Goal: Information Seeking & Learning: Learn about a topic

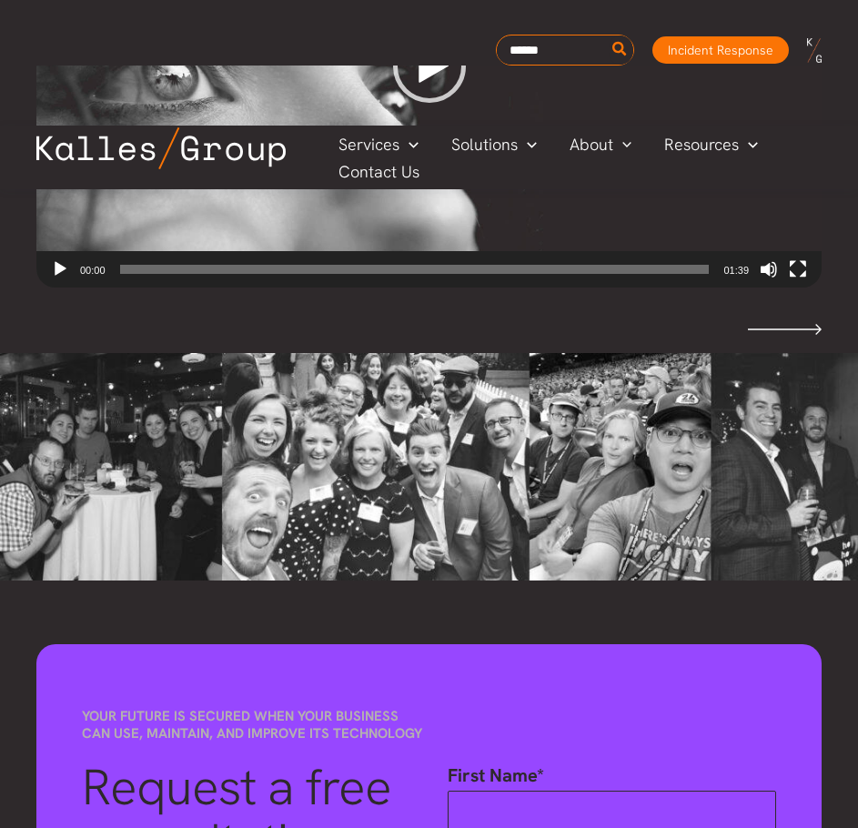
scroll to position [4493, 0]
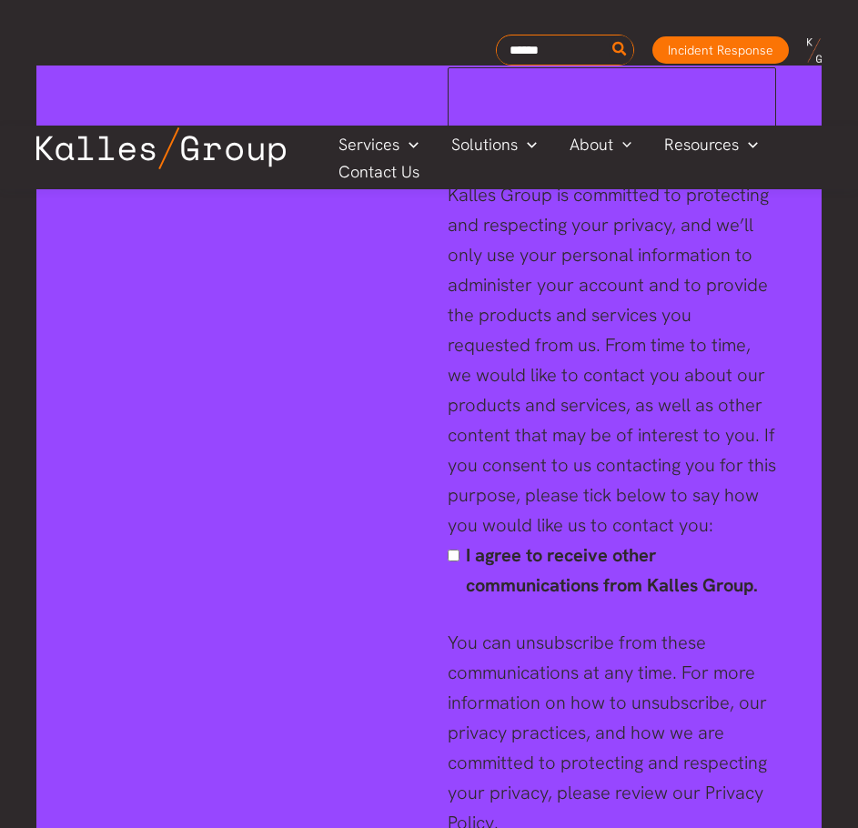
drag, startPoint x: 562, startPoint y: 162, endPoint x: 556, endPoint y: 639, distance: 476.9
drag, startPoint x: 614, startPoint y: 484, endPoint x: 618, endPoint y: 687, distance: 203.0
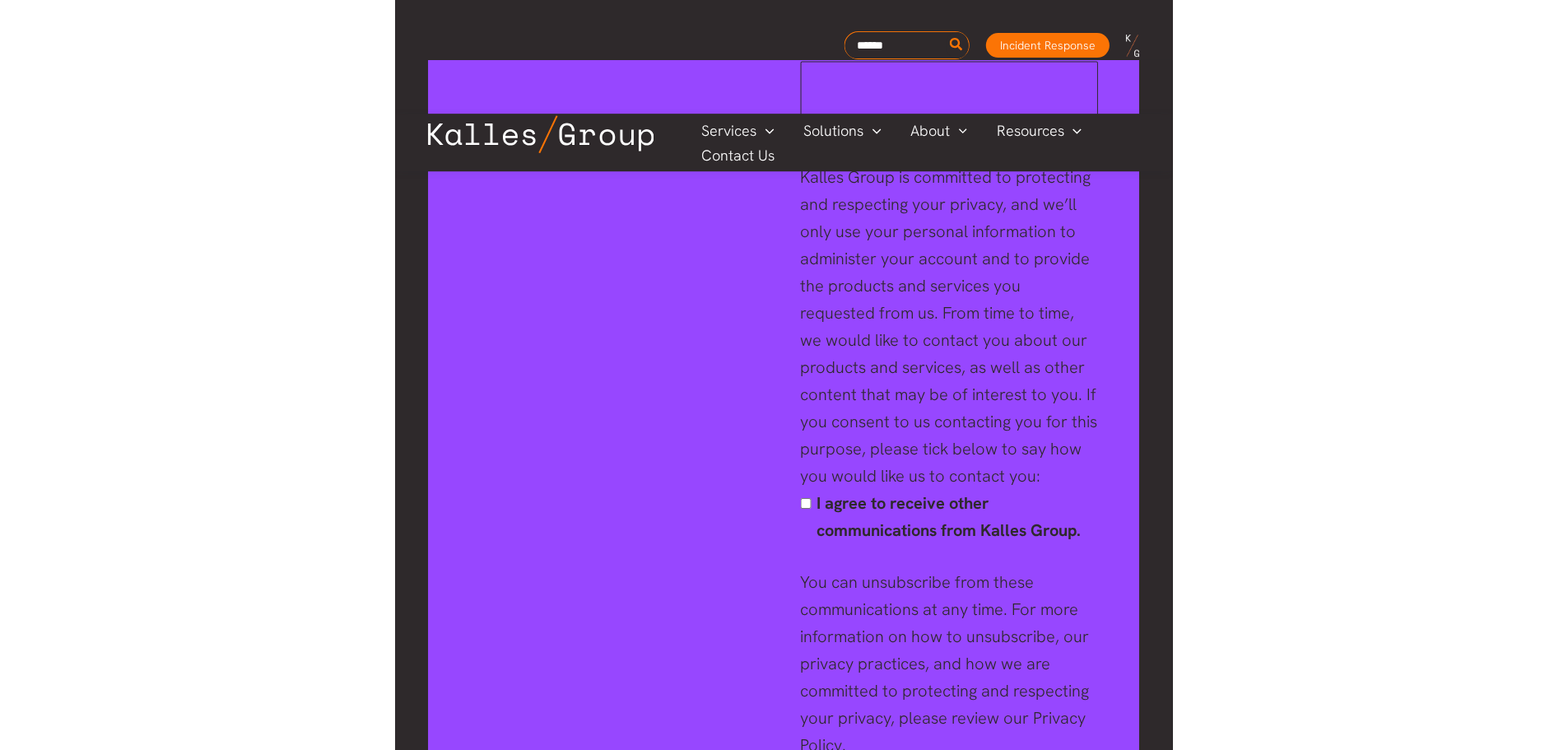
scroll to position [3945, 0]
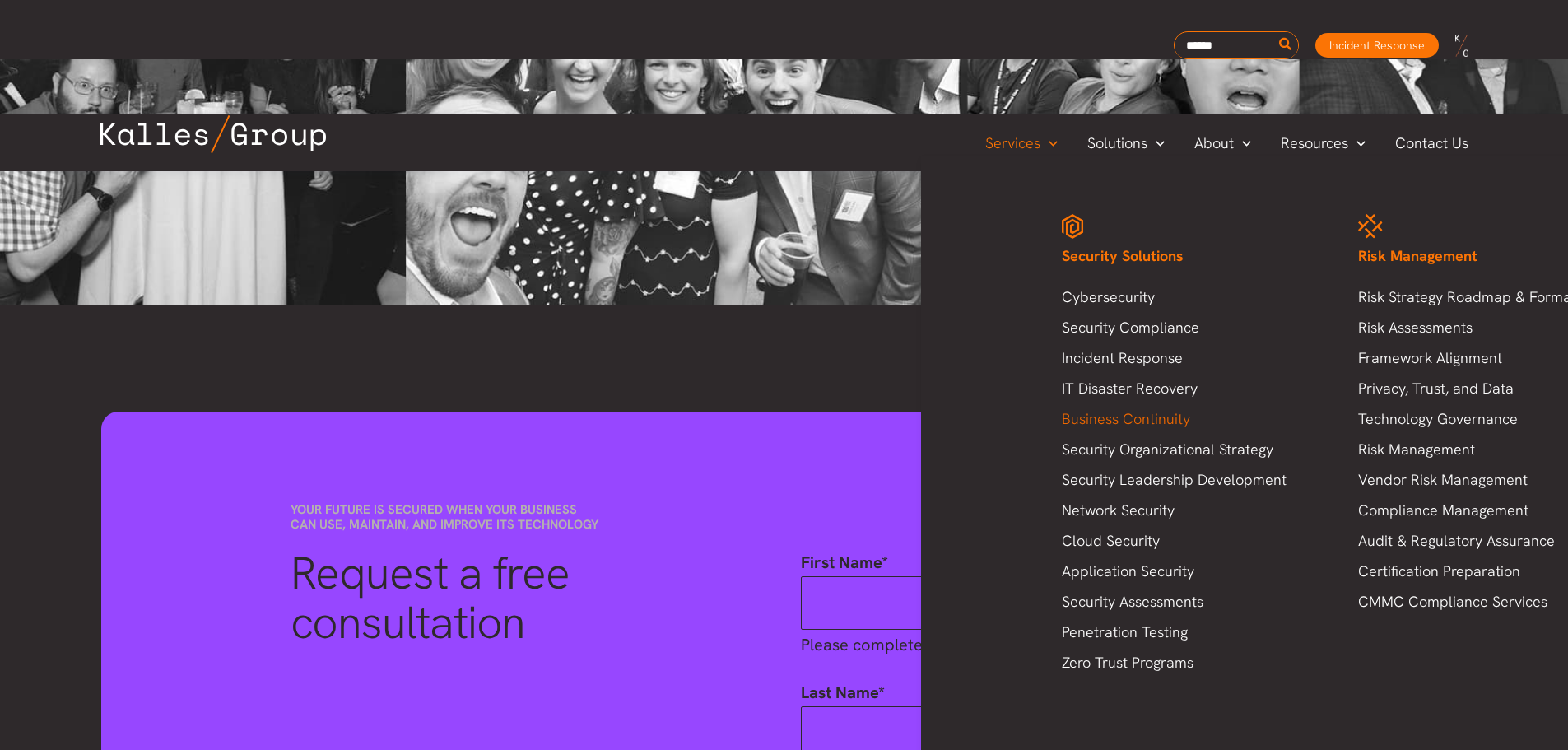
scroll to position [5956, 0]
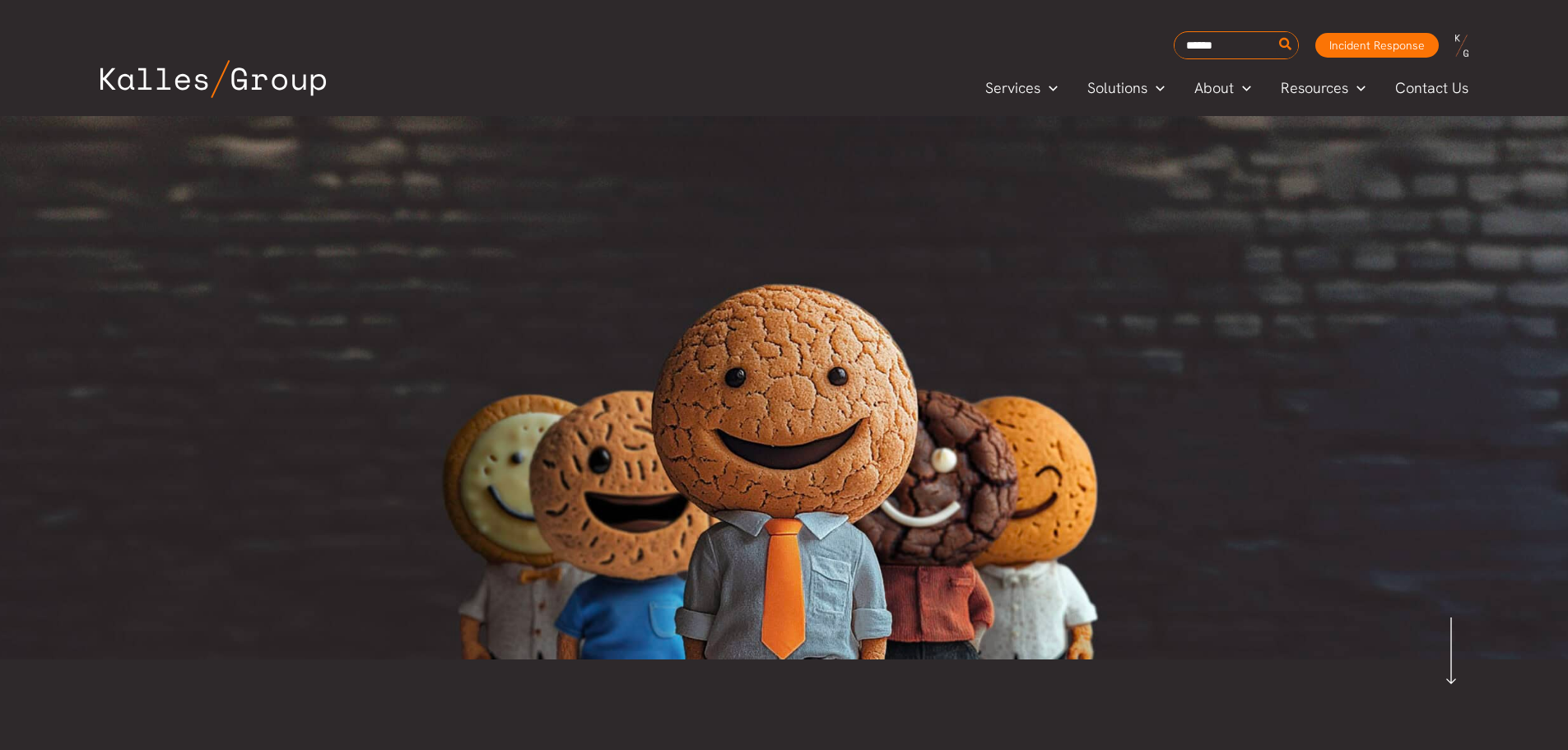
scroll to position [4397, 0]
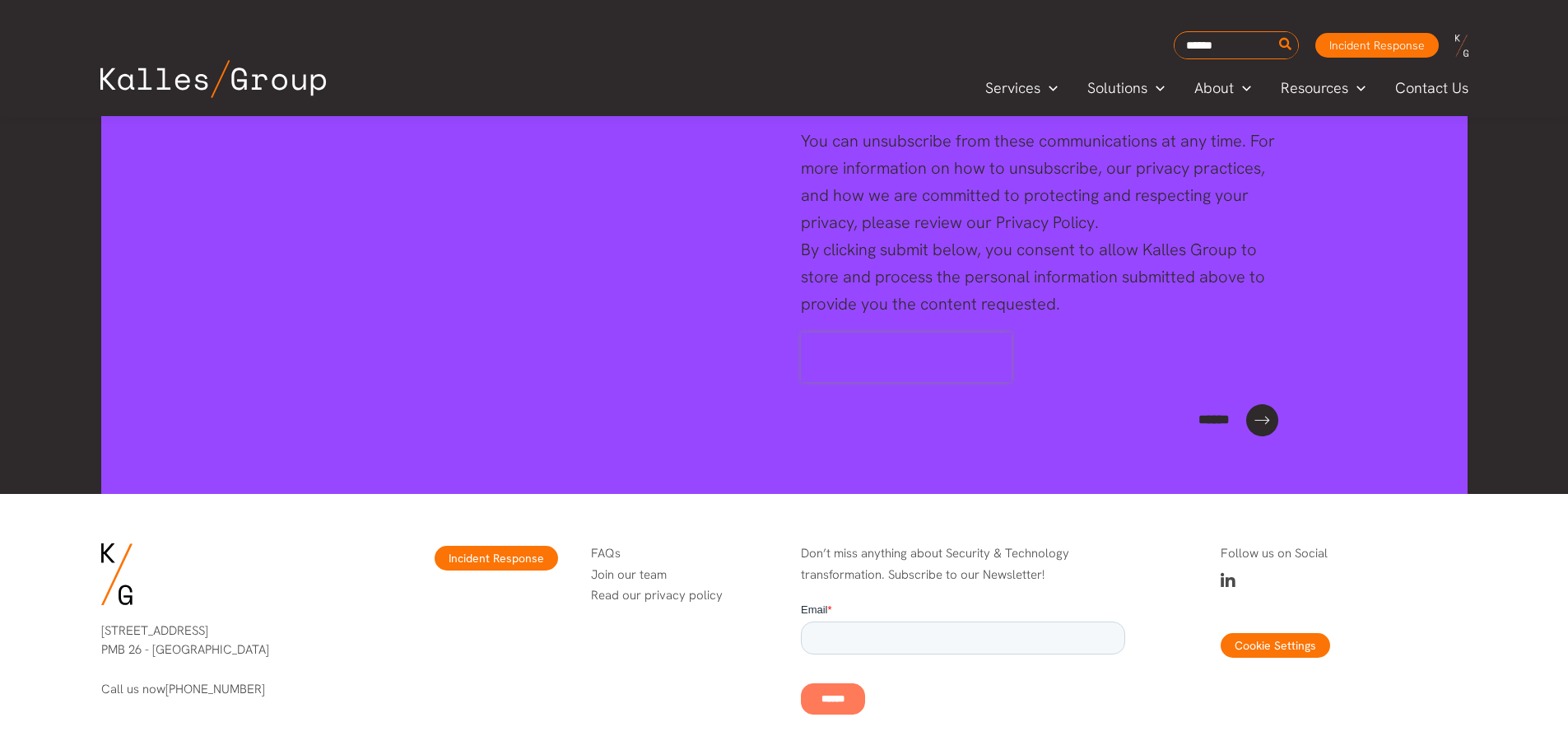
drag, startPoint x: 413, startPoint y: 621, endPoint x: 419, endPoint y: 699, distance: 78.2
drag, startPoint x: 610, startPoint y: 415, endPoint x: 563, endPoint y: 698, distance: 286.9
click at [1240, 633] on button "Cookie Settings" at bounding box center [1275, 645] width 109 height 24
click at [1250, 633] on button "Cookie Settings" at bounding box center [1275, 645] width 109 height 24
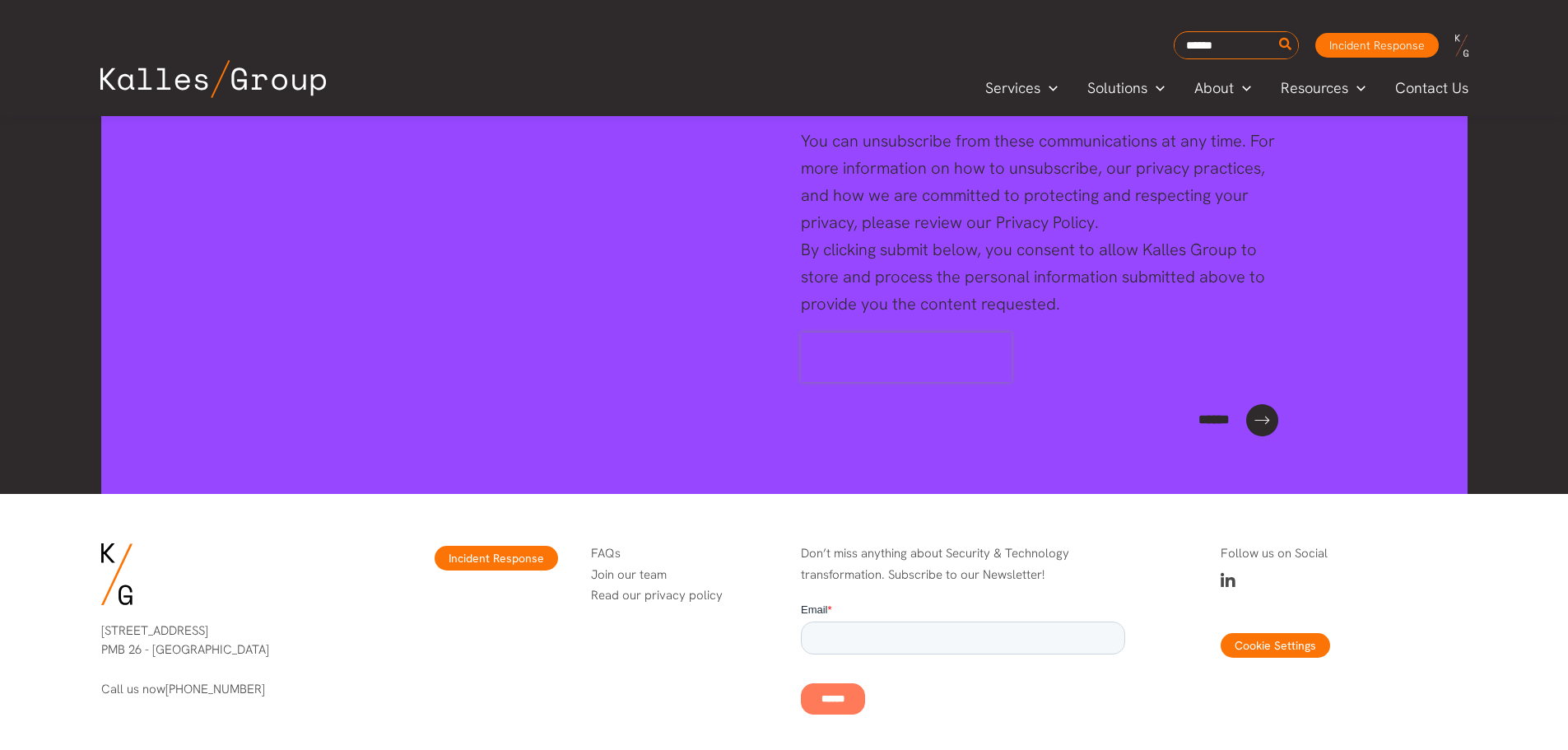
click at [1250, 633] on button "Cookie Settings" at bounding box center [1275, 645] width 109 height 24
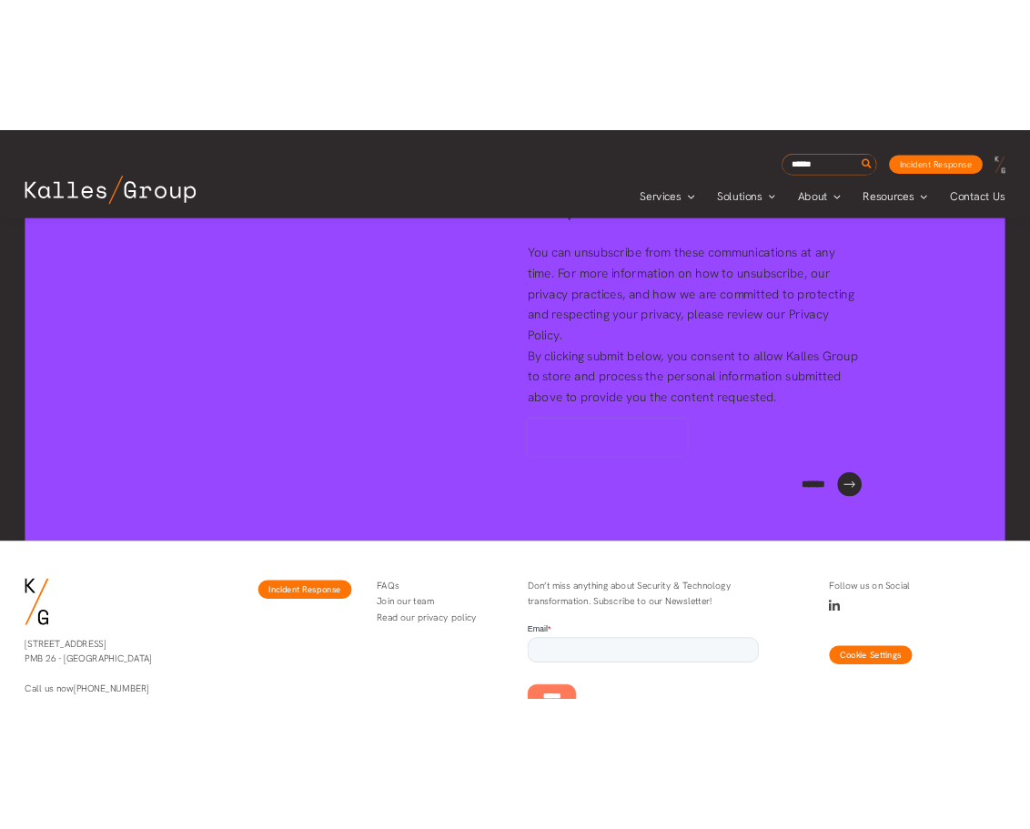
scroll to position [4525, 0]
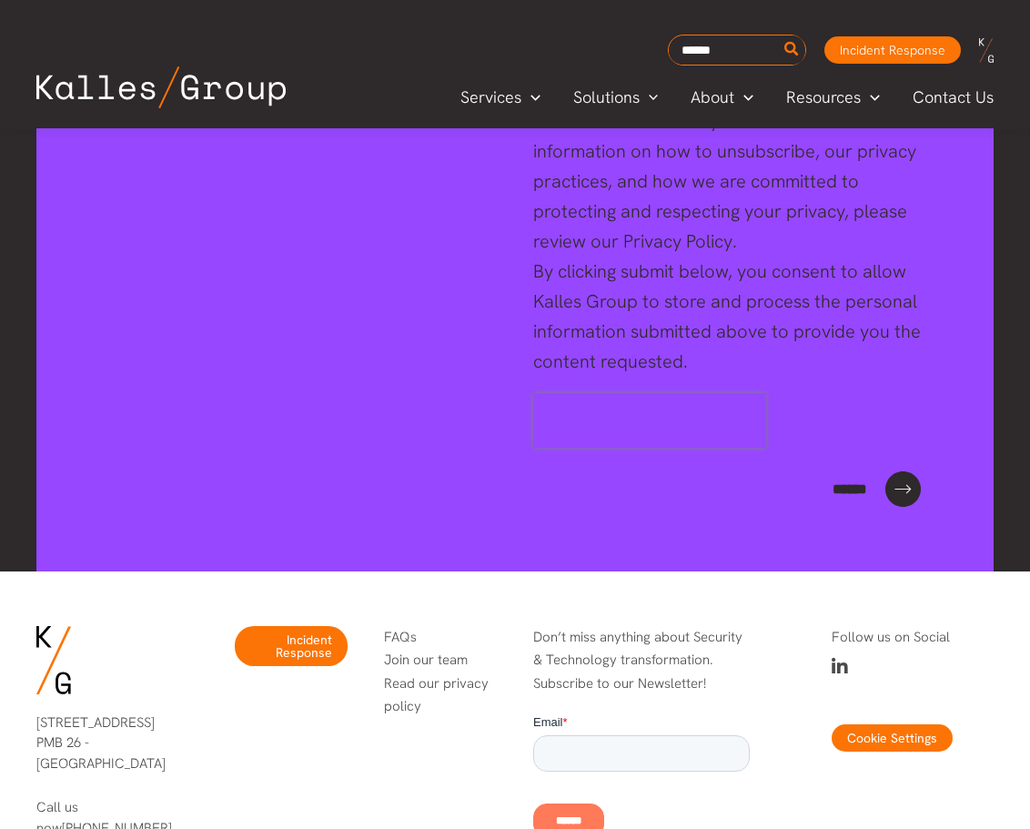
click at [433, 674] on link "Read our privacy policy" at bounding box center [436, 695] width 105 height 42
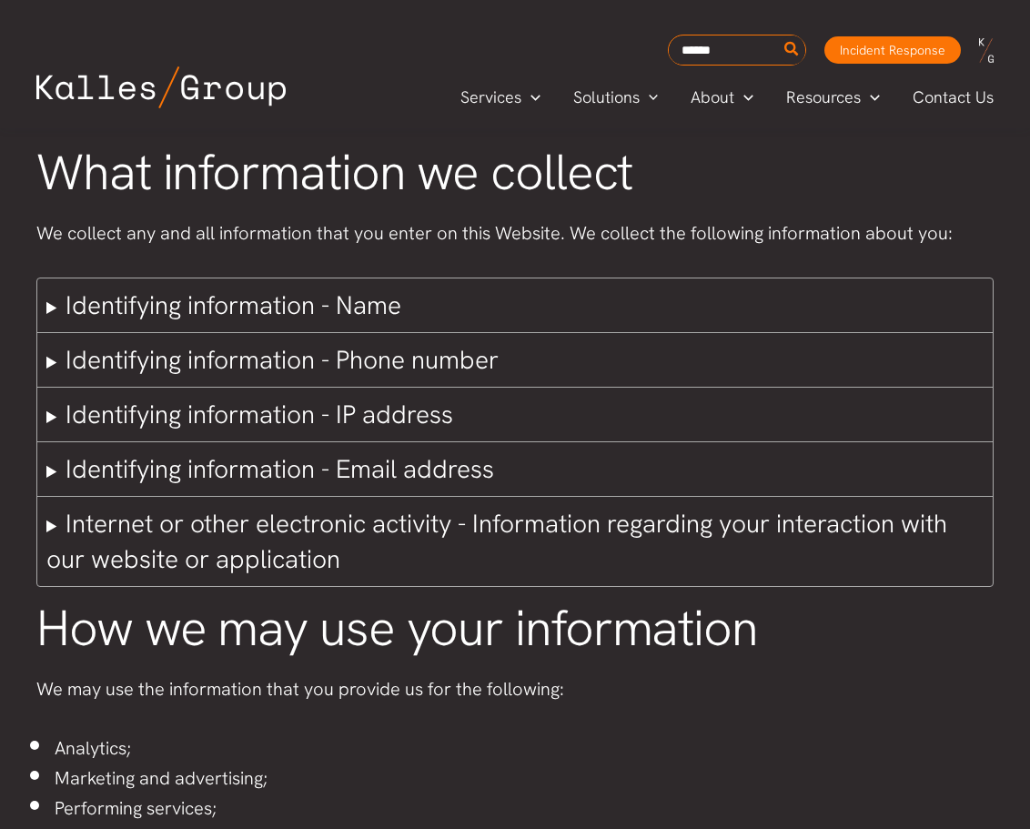
drag, startPoint x: 678, startPoint y: 398, endPoint x: 655, endPoint y: 654, distance: 257.6
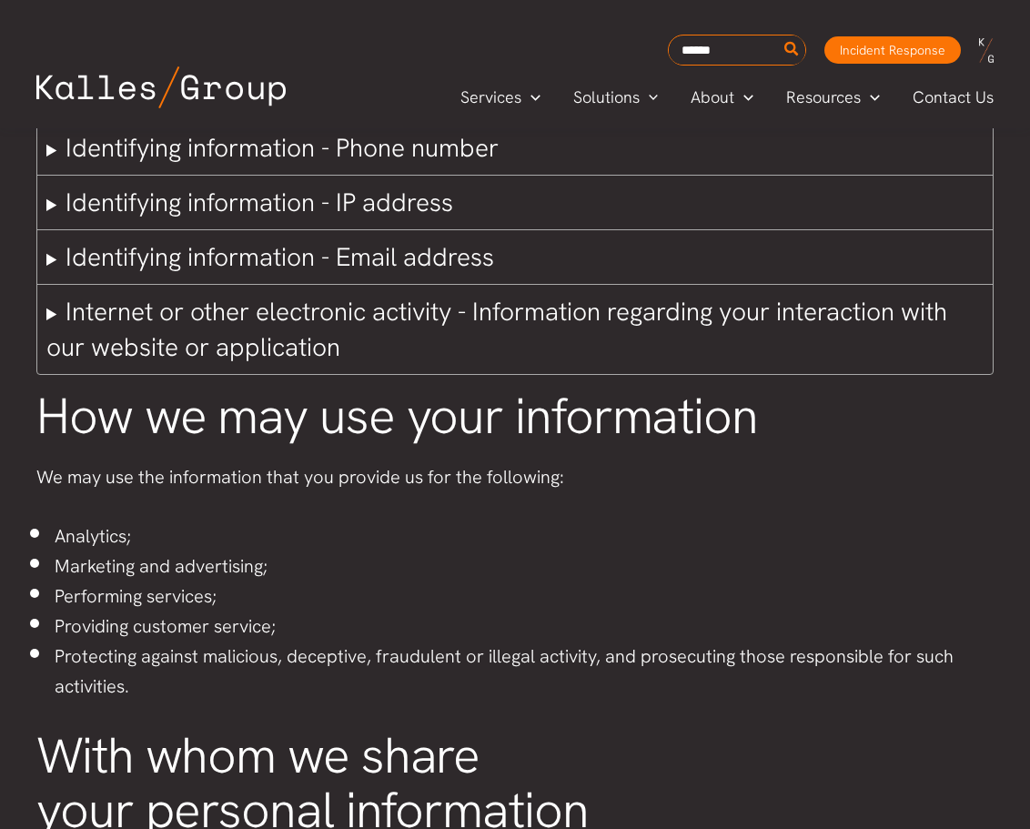
scroll to position [785, 0]
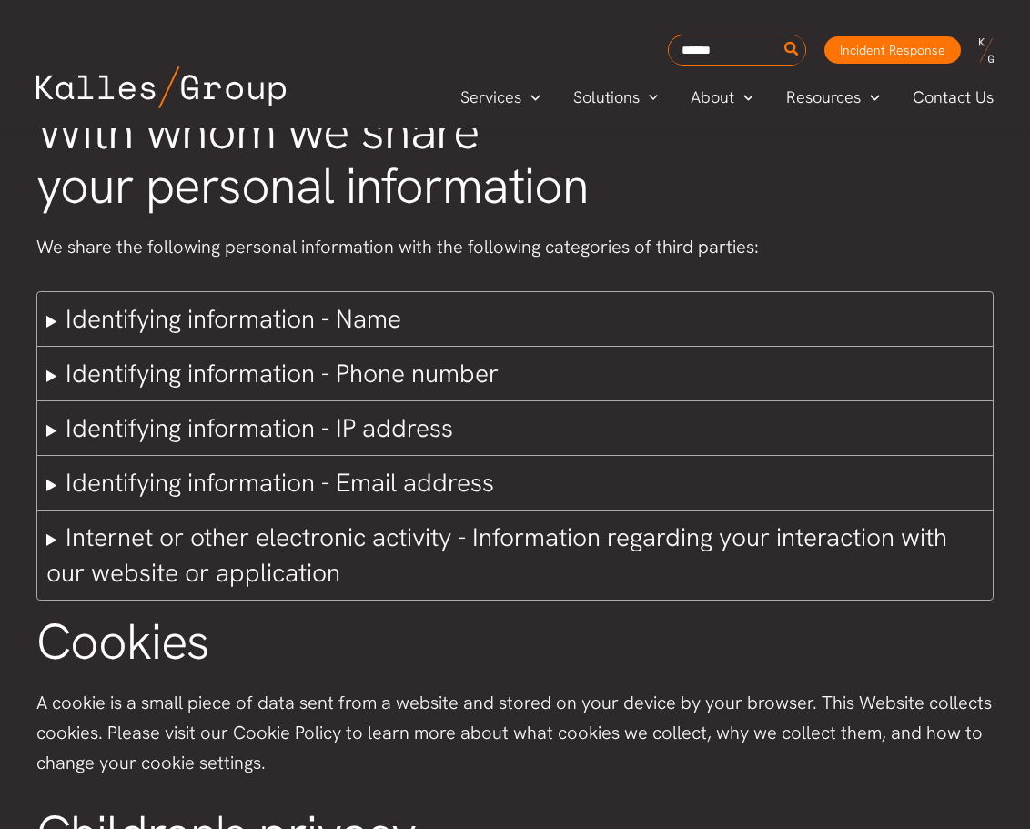
drag, startPoint x: 661, startPoint y: 445, endPoint x: 622, endPoint y: 626, distance: 185.1
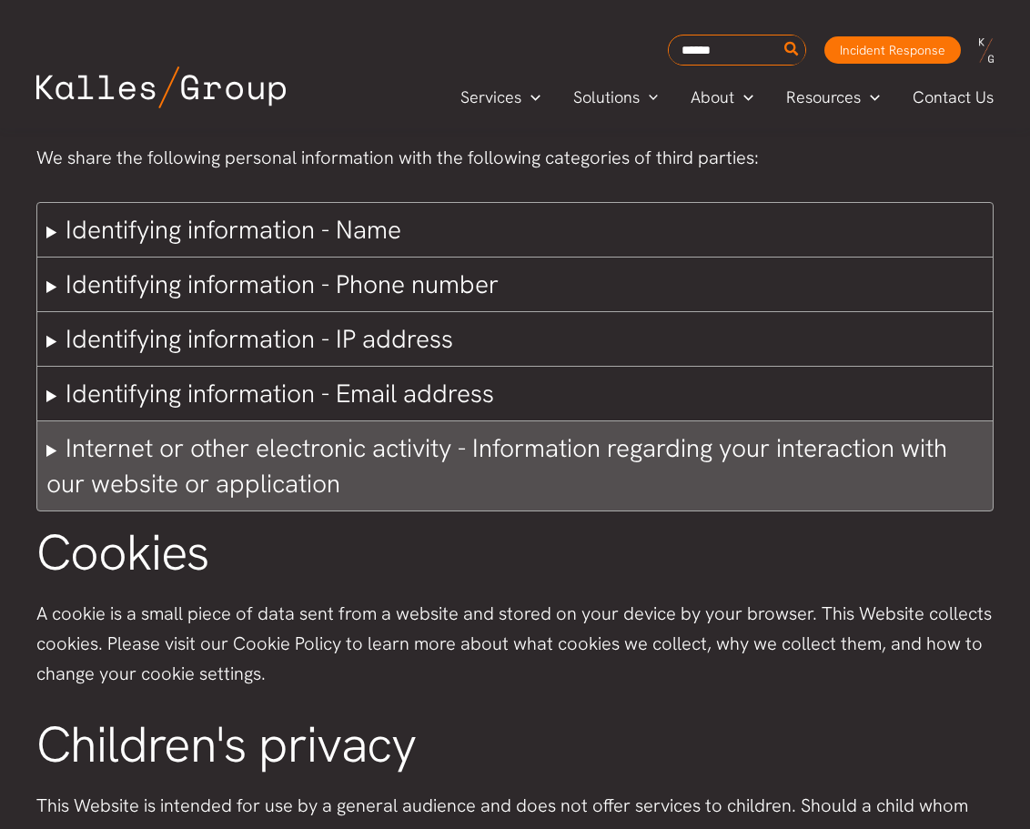
drag, startPoint x: 622, startPoint y: 414, endPoint x: 620, endPoint y: 518, distance: 103.8
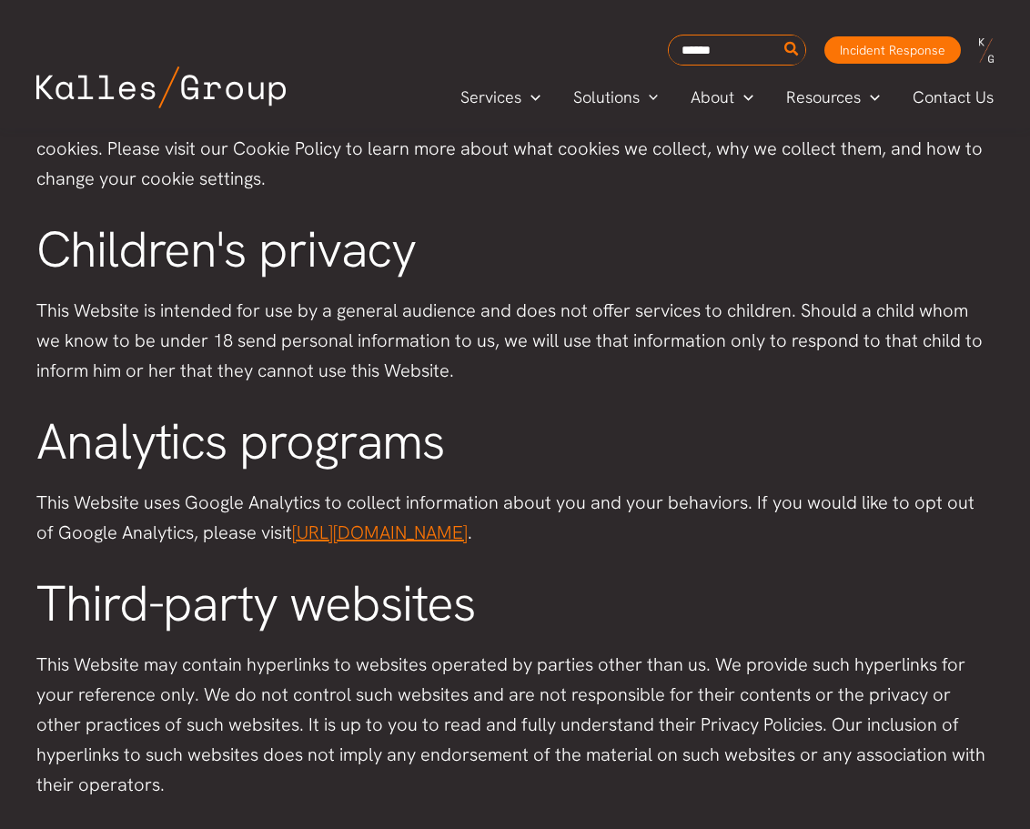
drag, startPoint x: 611, startPoint y: 571, endPoint x: 570, endPoint y: 702, distance: 137.3
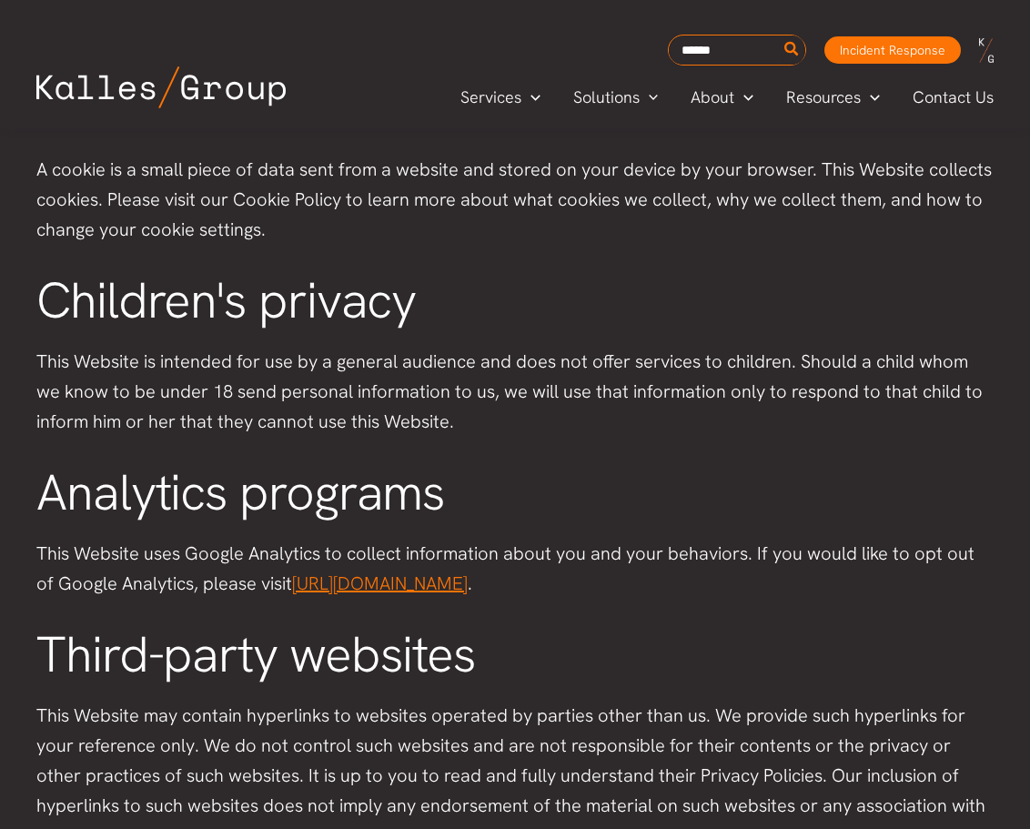
drag, startPoint x: 653, startPoint y: 373, endPoint x: 655, endPoint y: 284, distance: 89.2
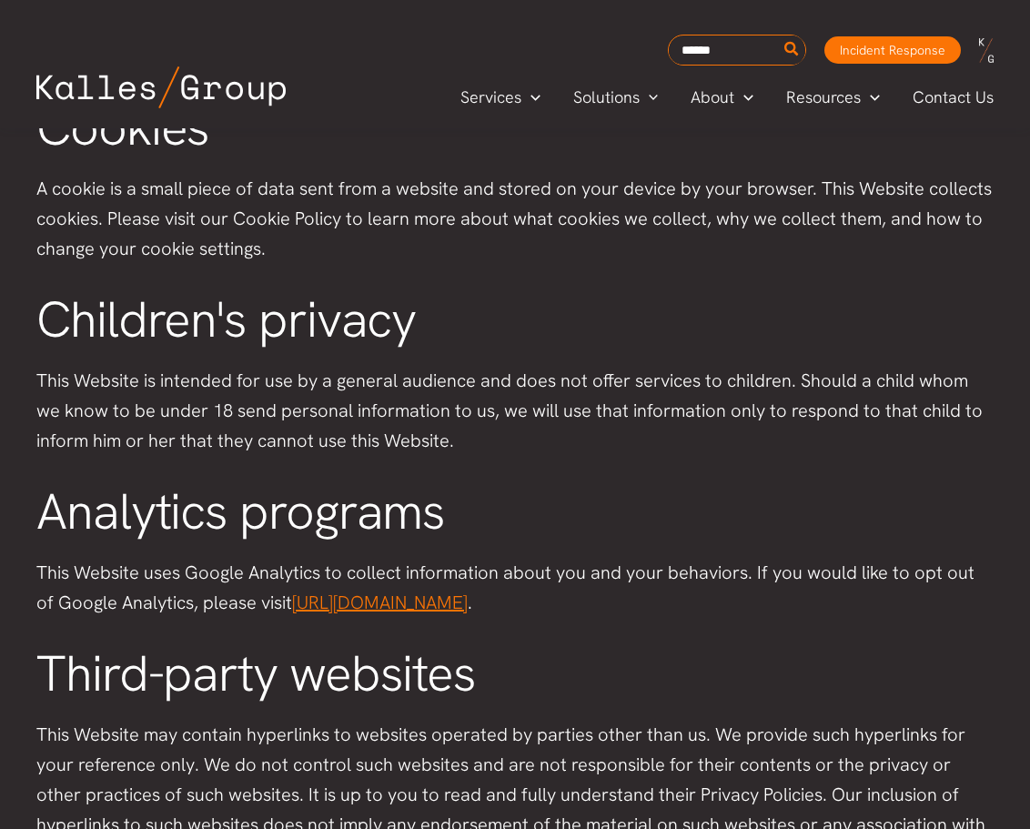
click at [310, 217] on p "A cookie is a small piece of data sent from a website and stored on your device…" at bounding box center [514, 219] width 957 height 90
click at [265, 211] on p "A cookie is a small piece of data sent from a website and stored on your device…" at bounding box center [514, 219] width 957 height 90
click at [275, 211] on p "A cookie is a small piece of data sent from a website and stored on your device…" at bounding box center [514, 219] width 957 height 90
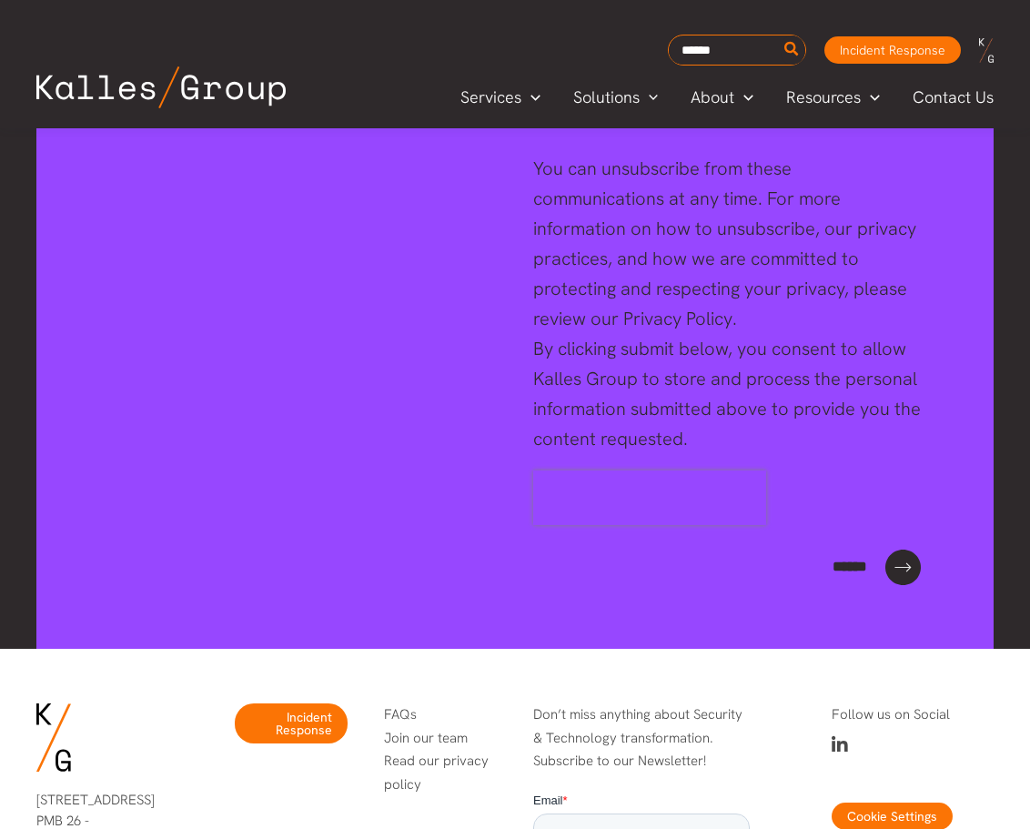
scroll to position [1688, 0]
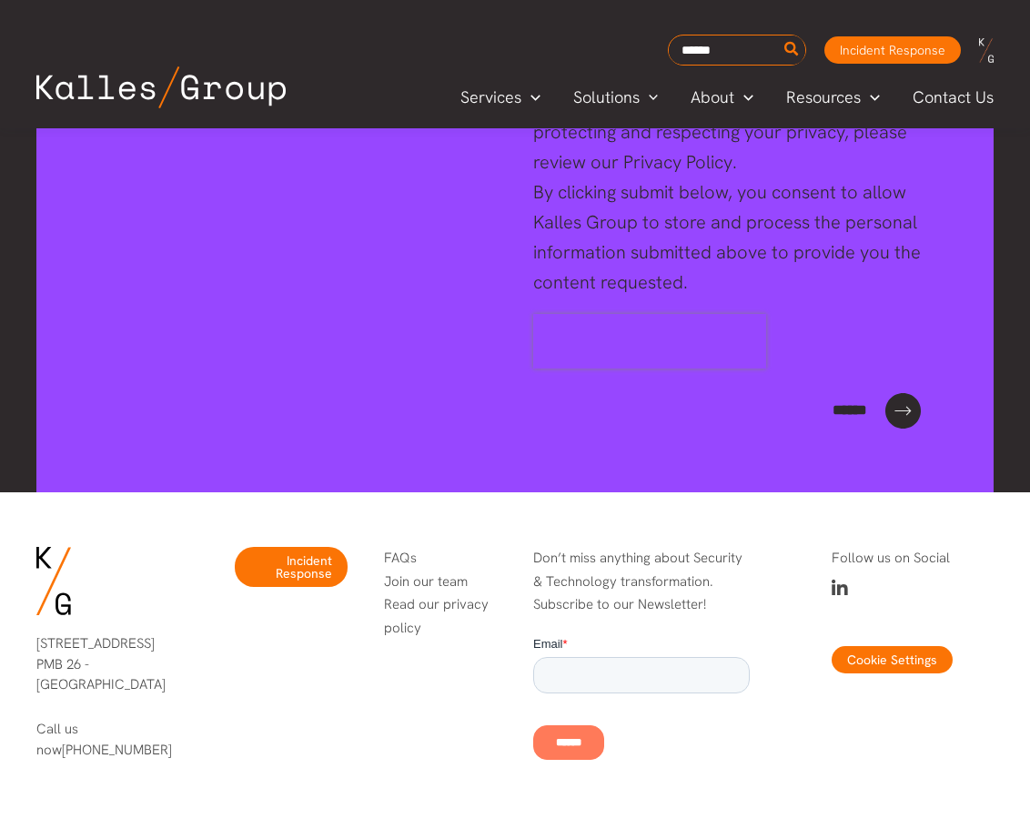
drag, startPoint x: 877, startPoint y: 278, endPoint x: 785, endPoint y: 557, distance: 293.2
click at [867, 656] on button "Cookie Settings" at bounding box center [892, 659] width 121 height 27
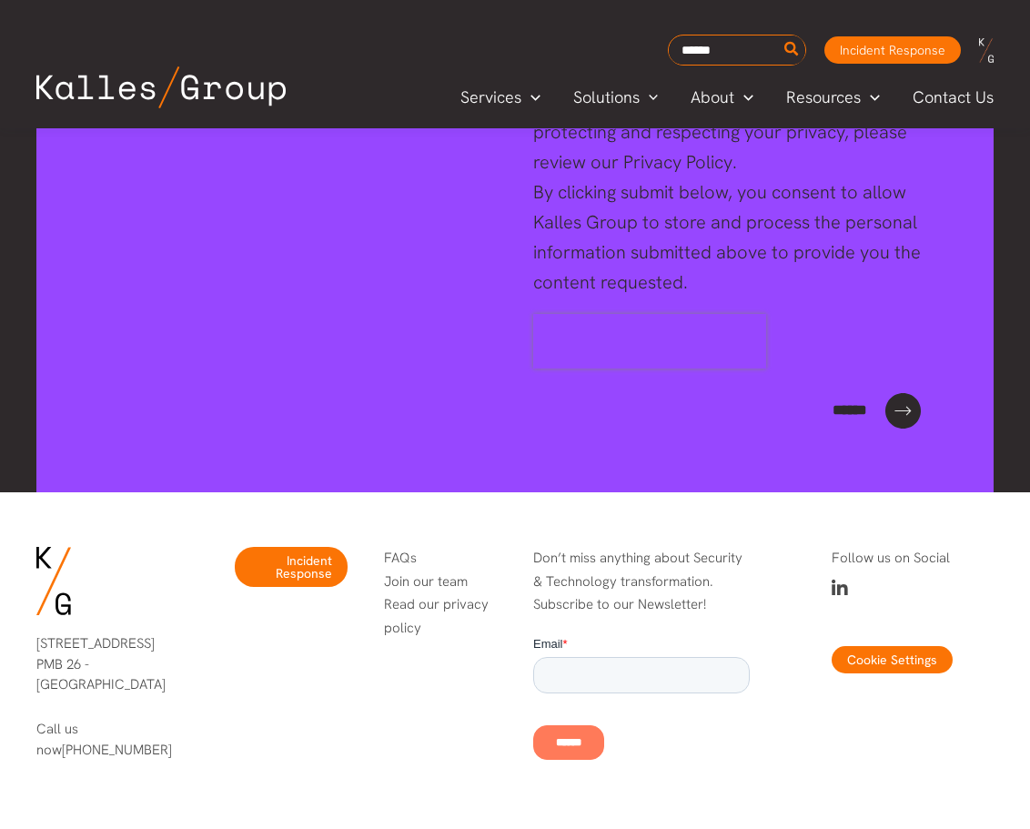
click at [867, 657] on button "Cookie Settings" at bounding box center [892, 659] width 121 height 27
